Goal: Task Accomplishment & Management: Manage account settings

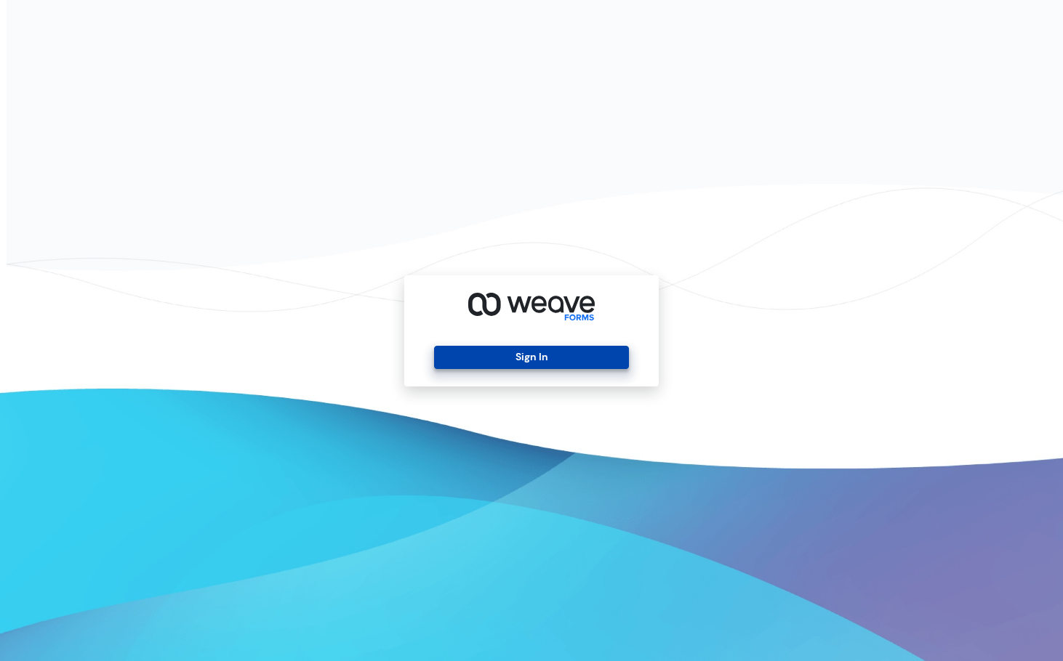
click at [518, 356] on button "Sign In" at bounding box center [531, 357] width 194 height 23
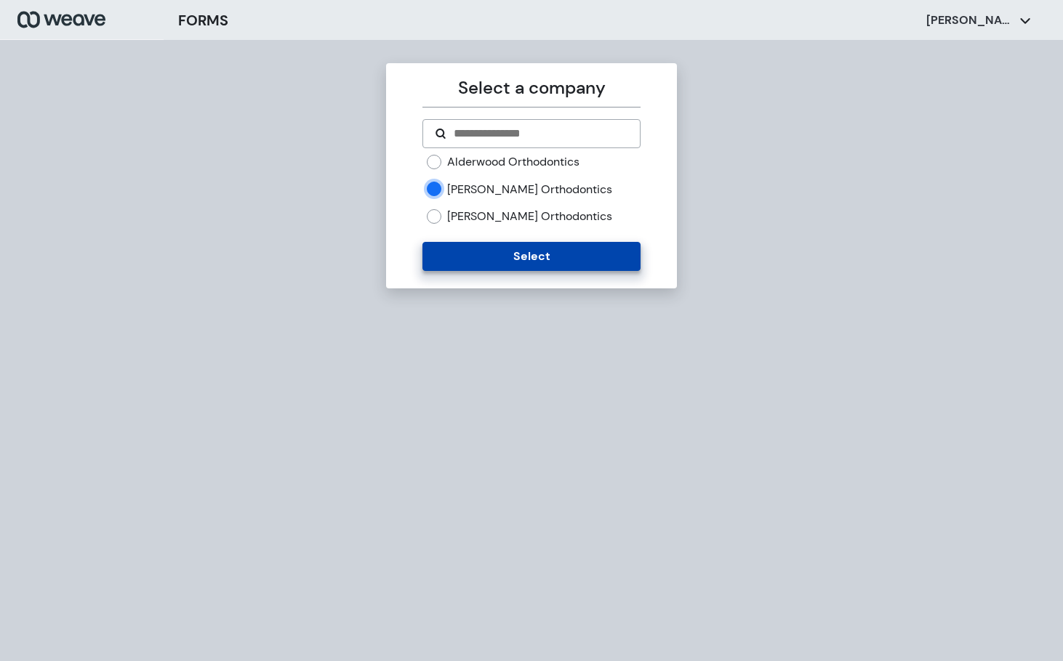
click at [476, 258] on button "Select" at bounding box center [530, 256] width 217 height 29
